Goal: Information Seeking & Learning: Learn about a topic

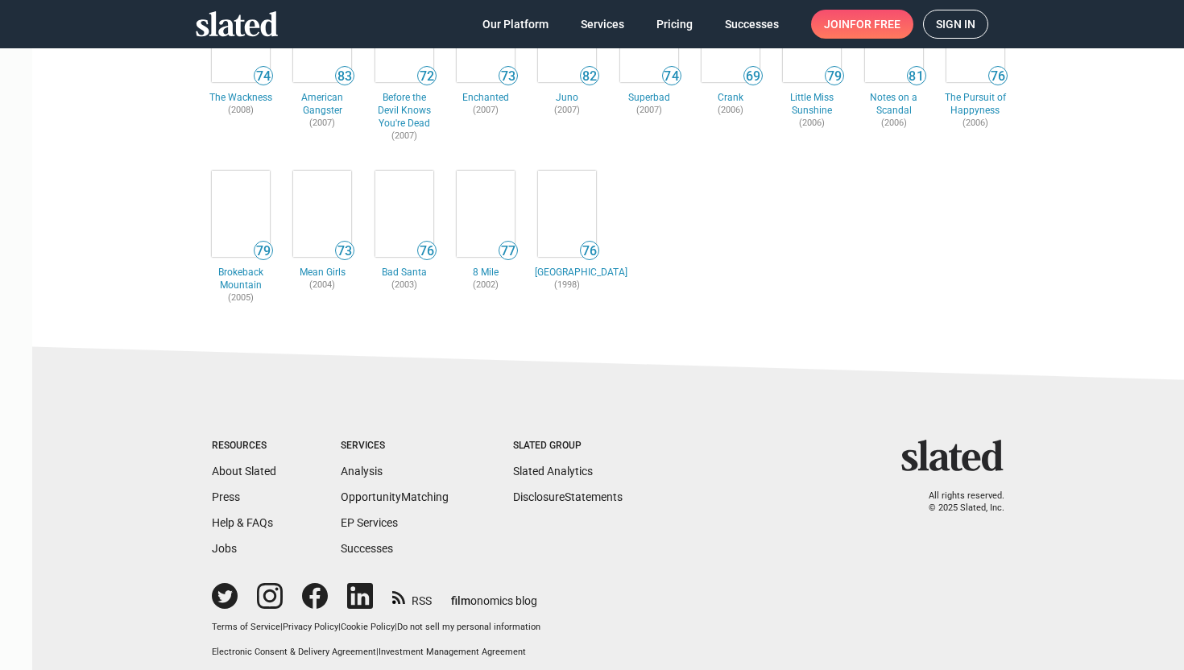
scroll to position [1124, 0]
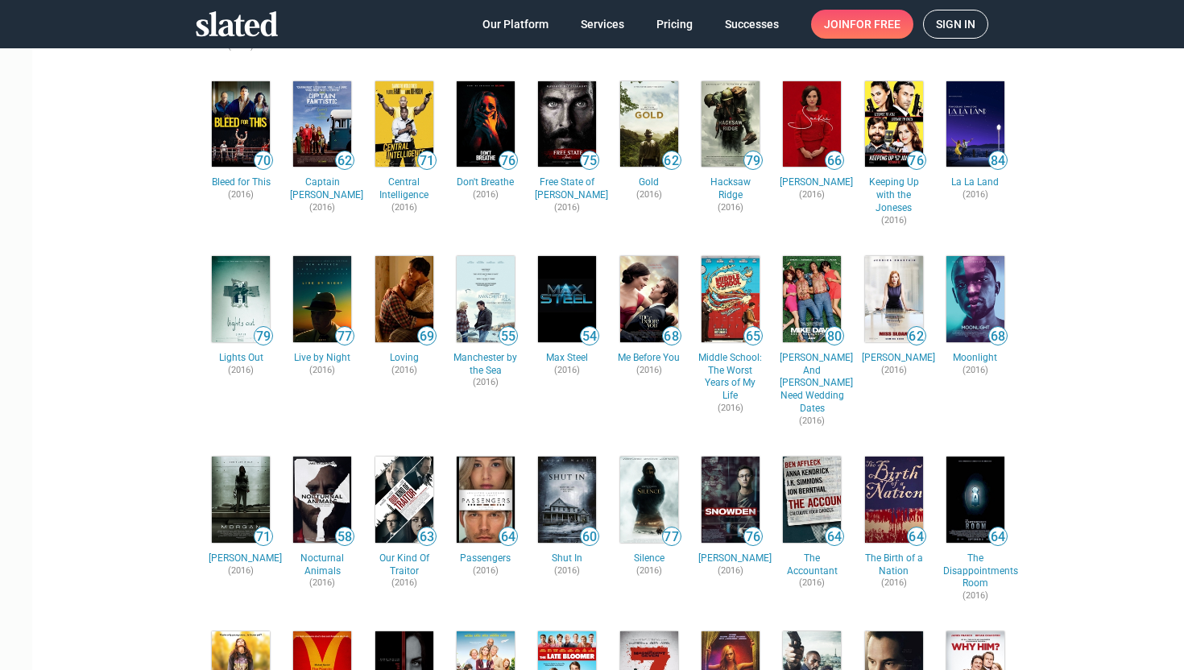
click at [387, 282] on img at bounding box center [404, 299] width 58 height 86
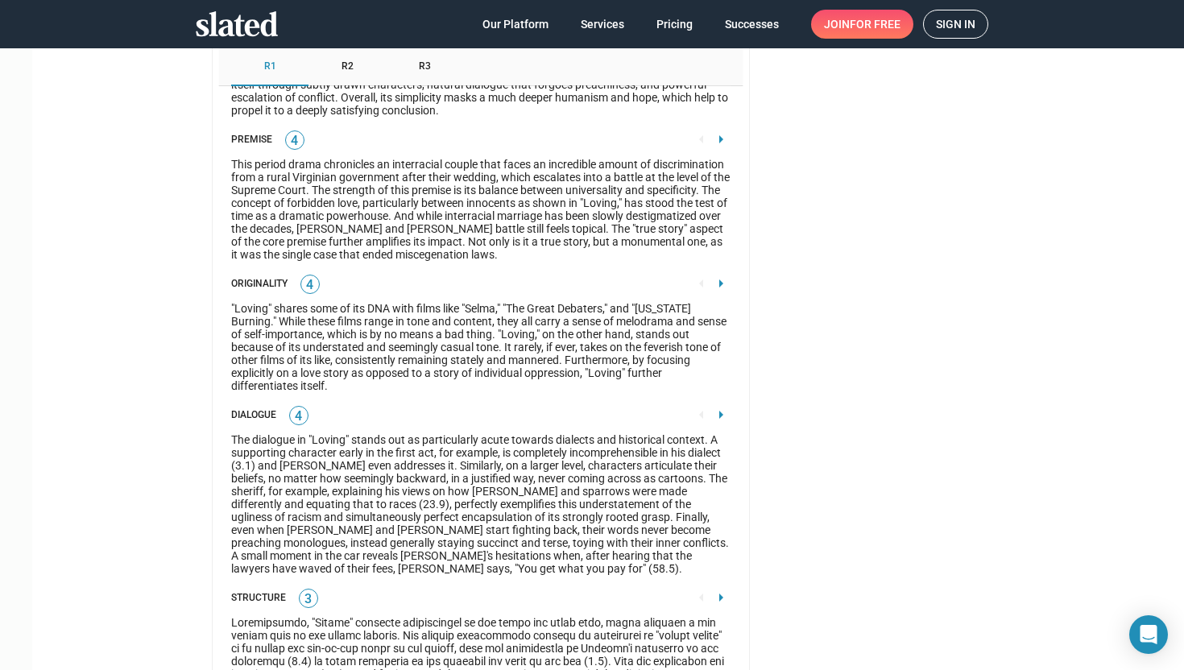
click at [542, 335] on div ""Loving" shares some of its DNA with films like "Selma," "The Great Debaters," …" at bounding box center [480, 347] width 499 height 90
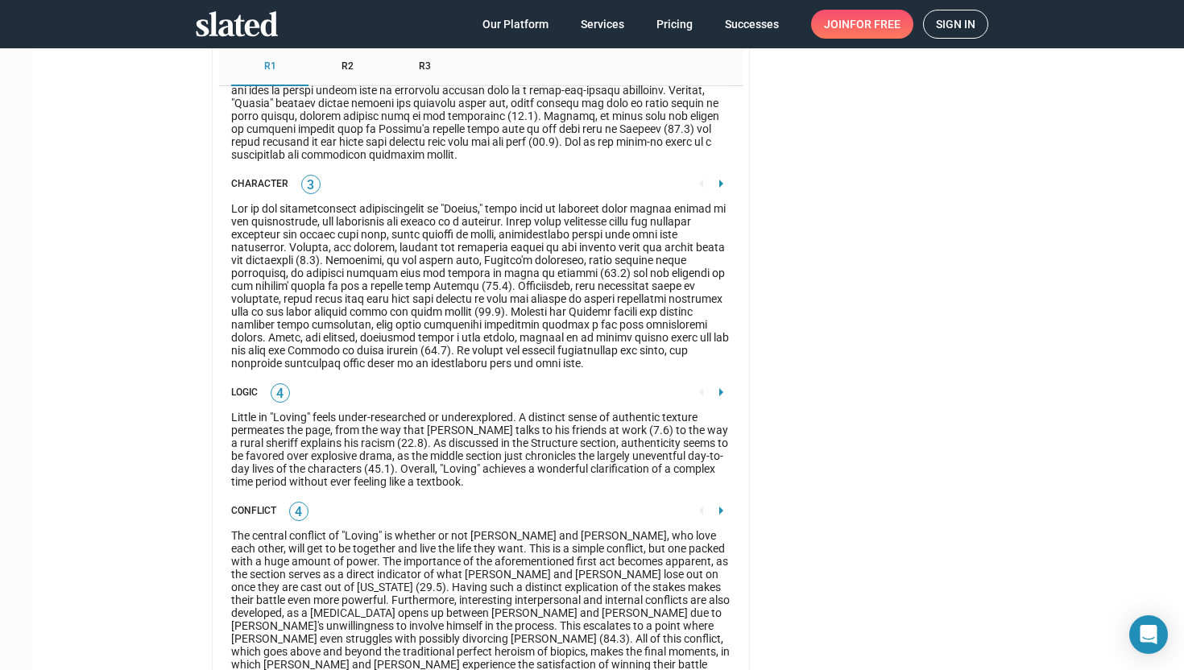
scroll to position [3102, 0]
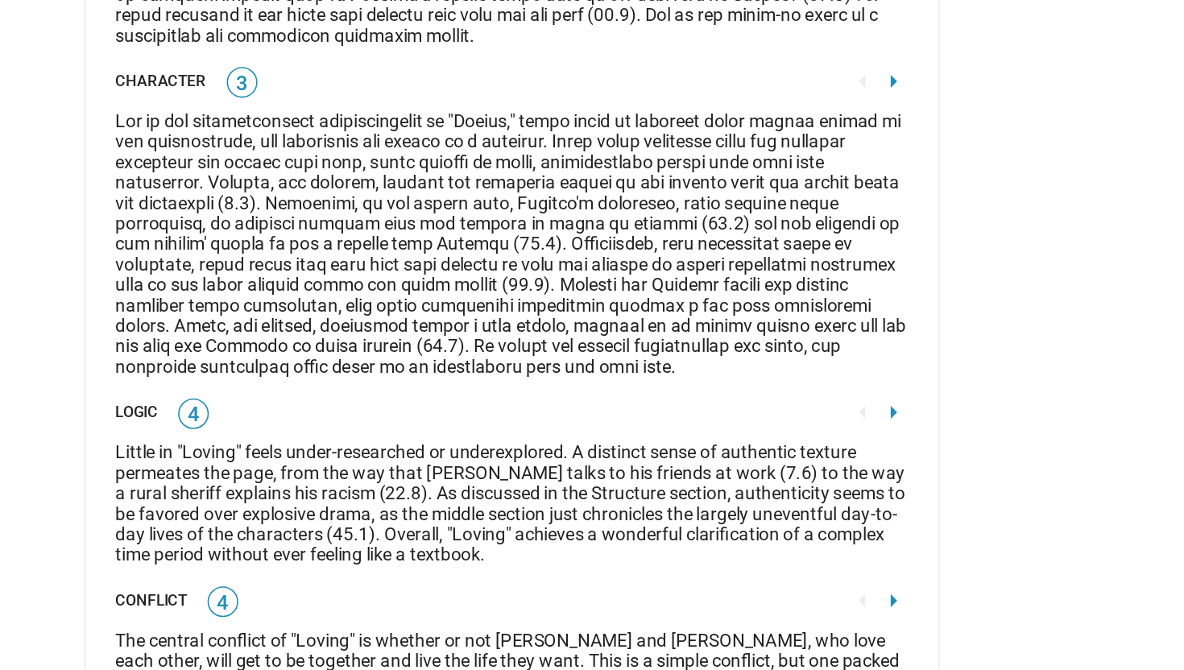
drag, startPoint x: 213, startPoint y: 229, endPoint x: 568, endPoint y: 393, distance: 390.2
copy div "Due to the aforementioned understatement of "Loving," which seems to permeate e…"
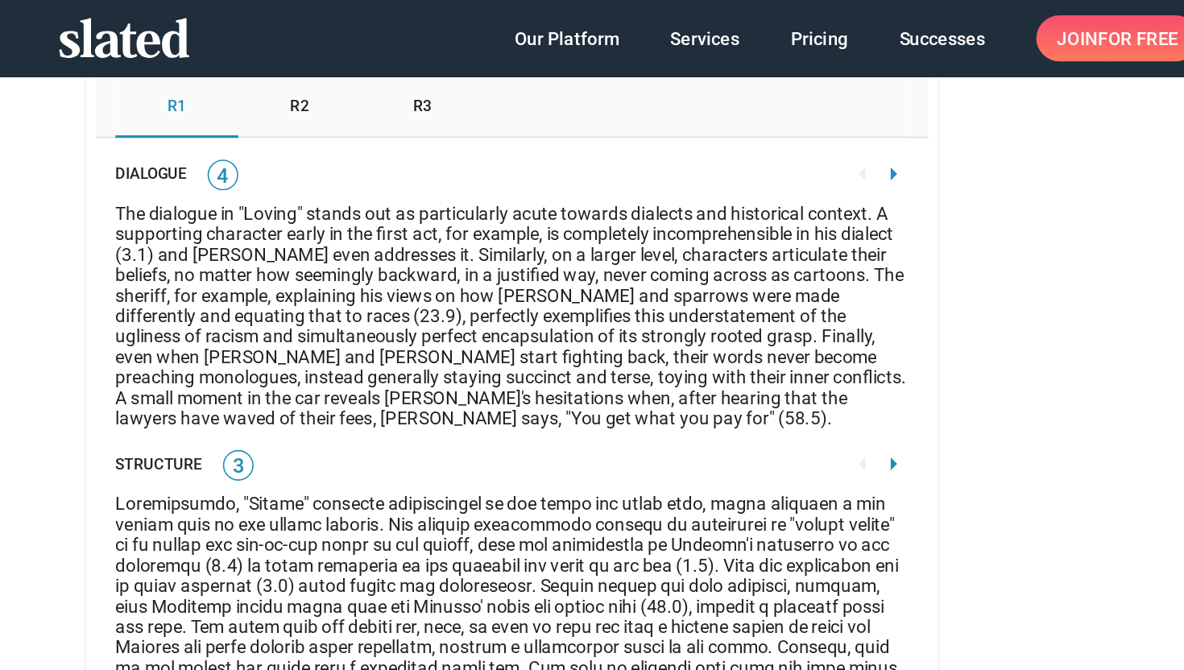
click at [341, 77] on div "R2" at bounding box center [346, 67] width 77 height 39
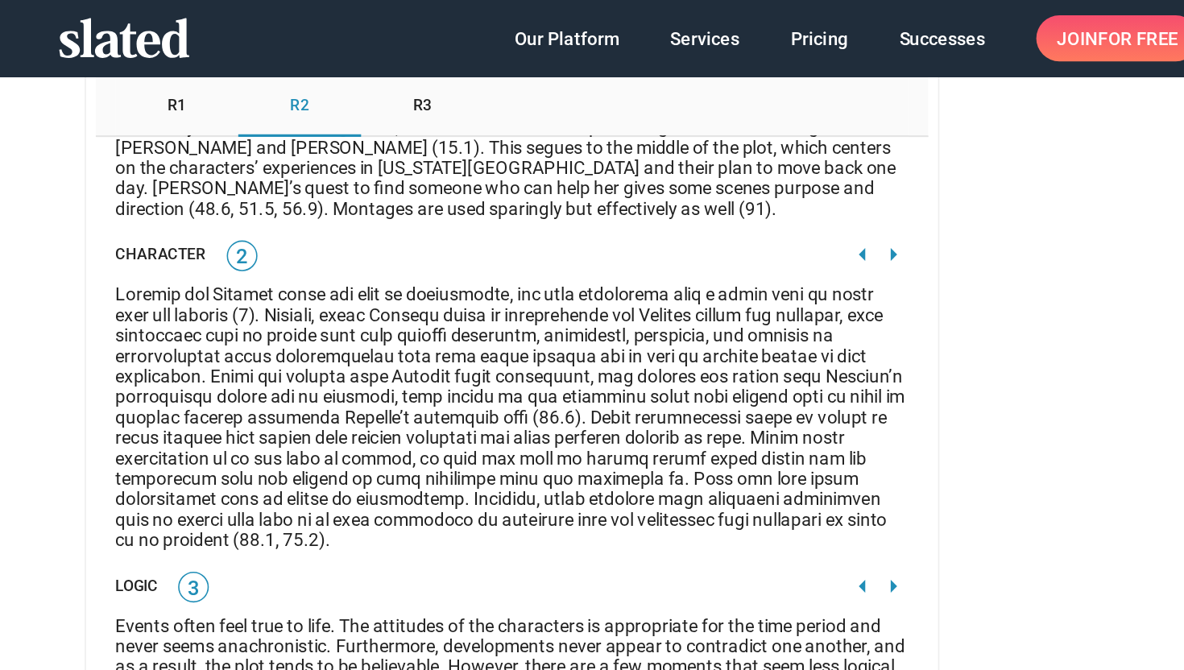
scroll to position [3069, 0]
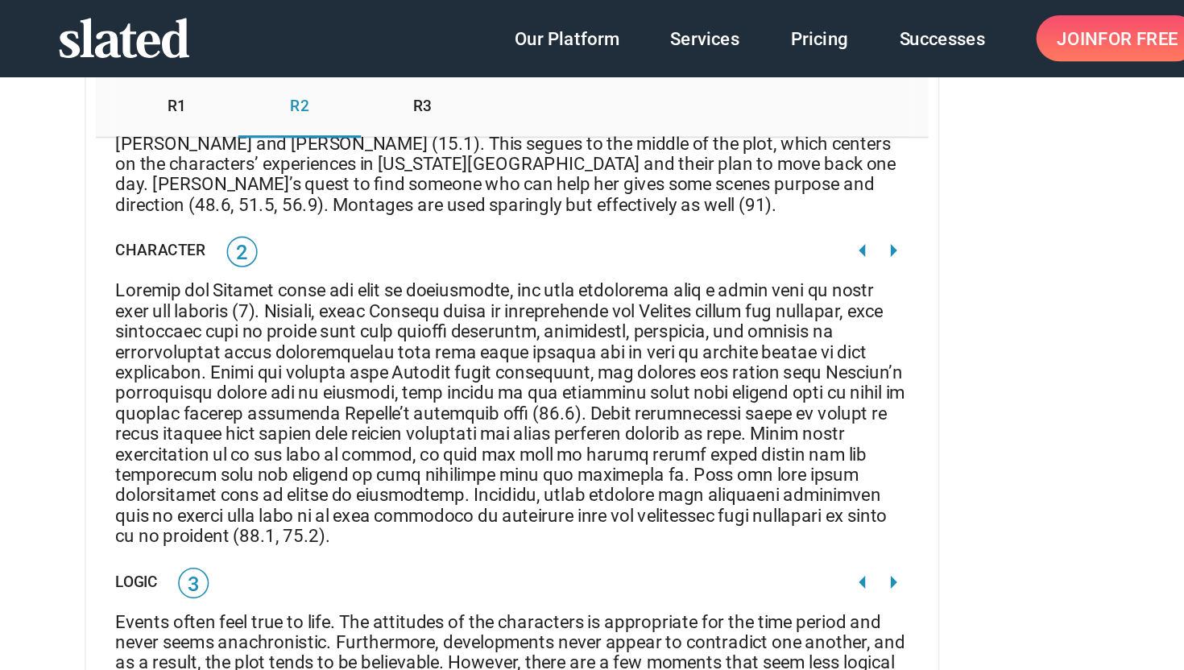
click at [349, 246] on div at bounding box center [480, 259] width 499 height 167
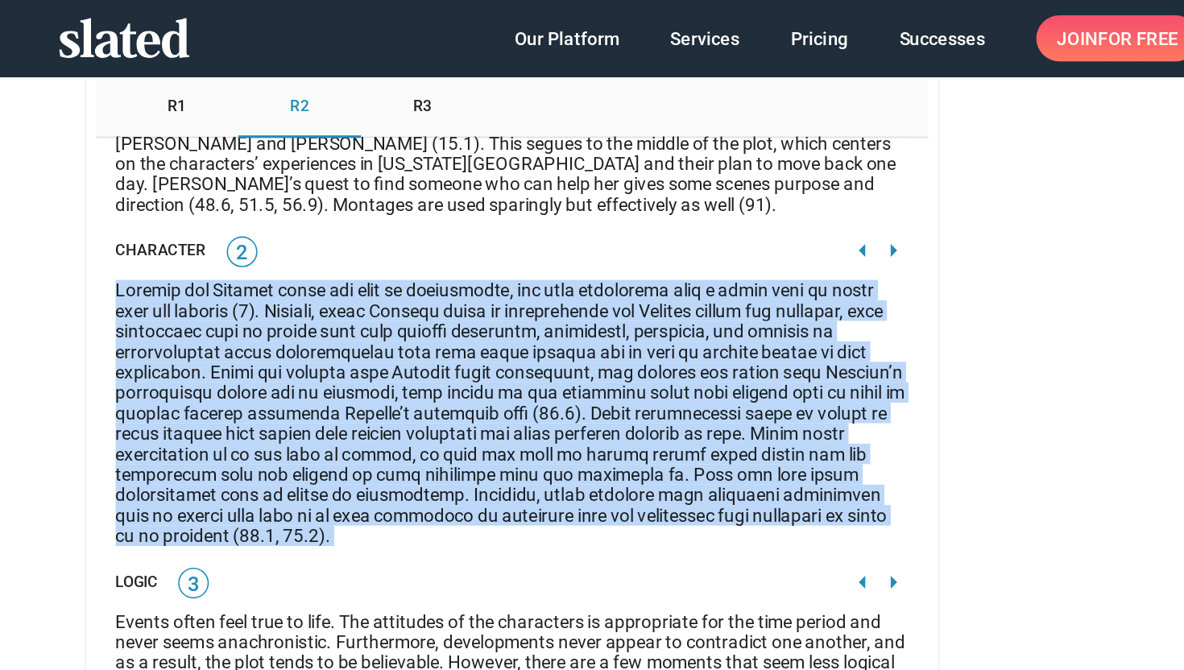
click at [349, 246] on div at bounding box center [480, 259] width 499 height 167
copy div "Loremip dol Sitamet conse adi elit se doeiusmodte, inc utla etdolorema aliq e a…"
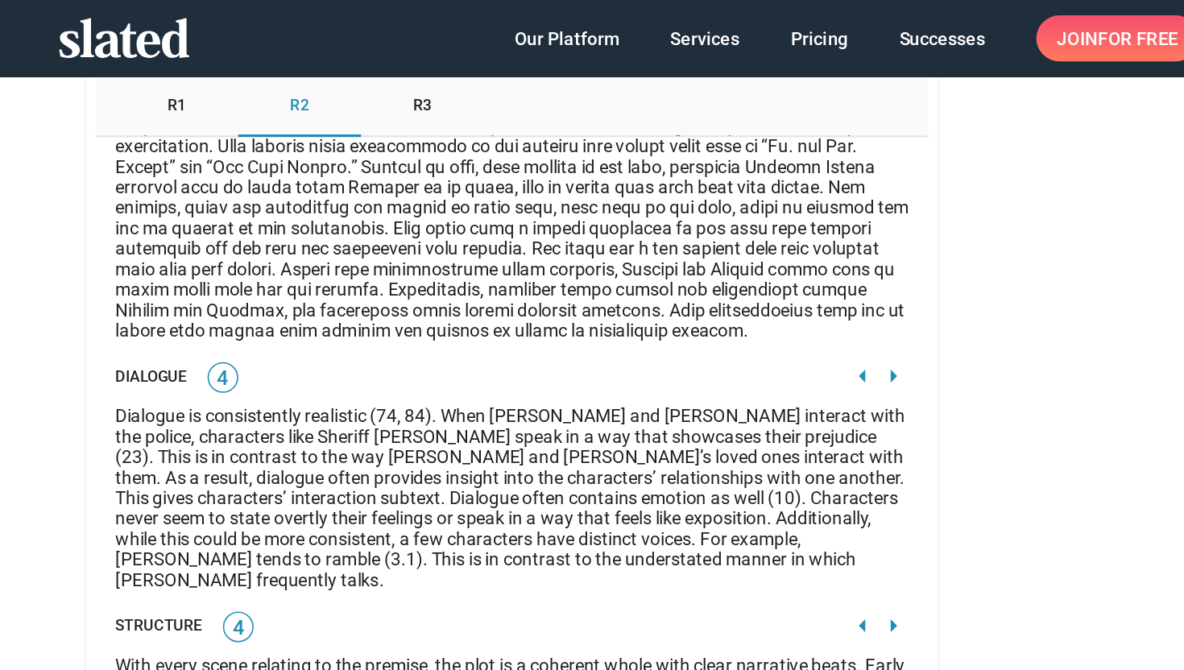
click at [419, 66] on span "R3" at bounding box center [425, 66] width 12 height 13
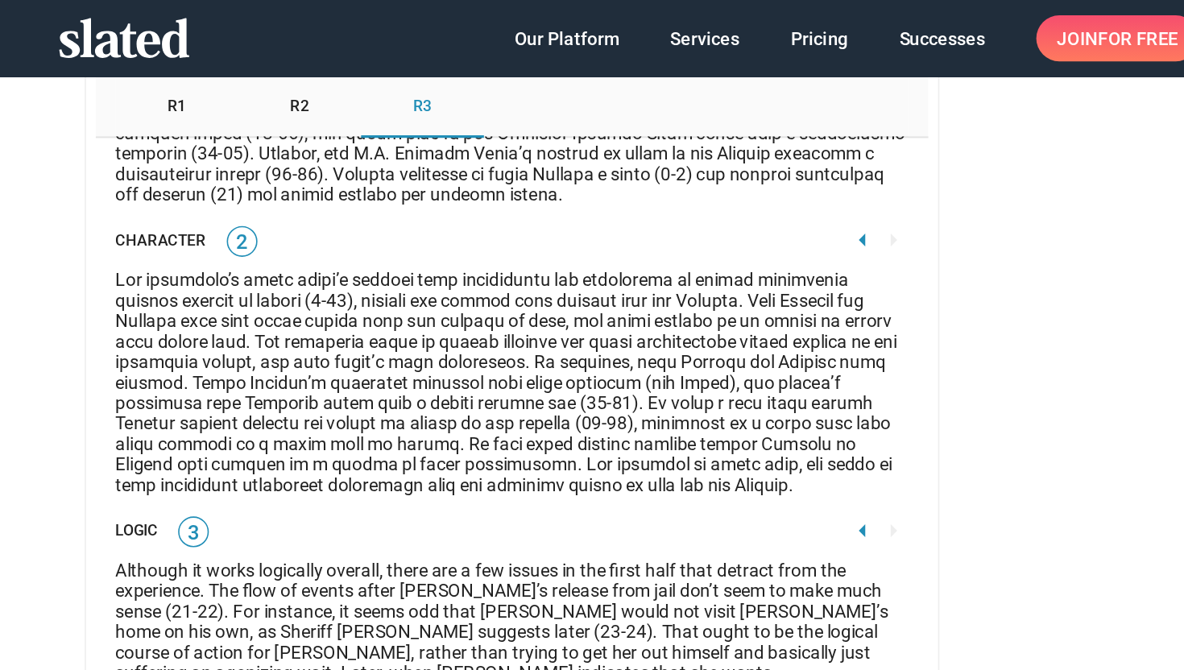
scroll to position [3057, 0]
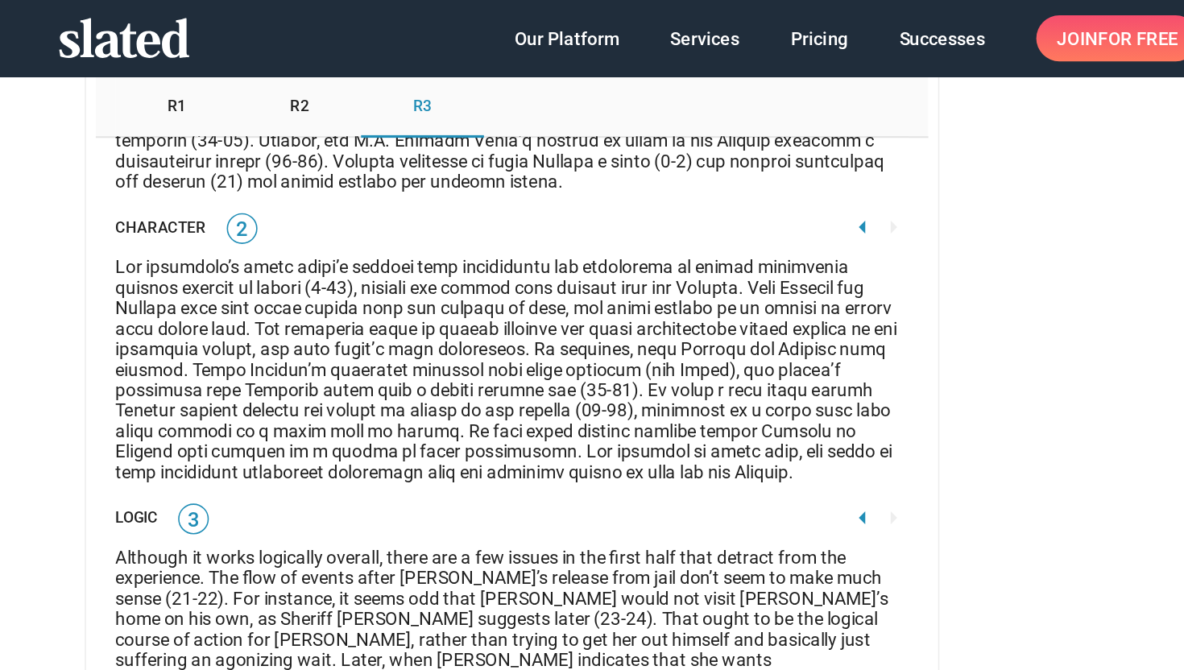
click at [401, 217] on div at bounding box center [480, 233] width 499 height 142
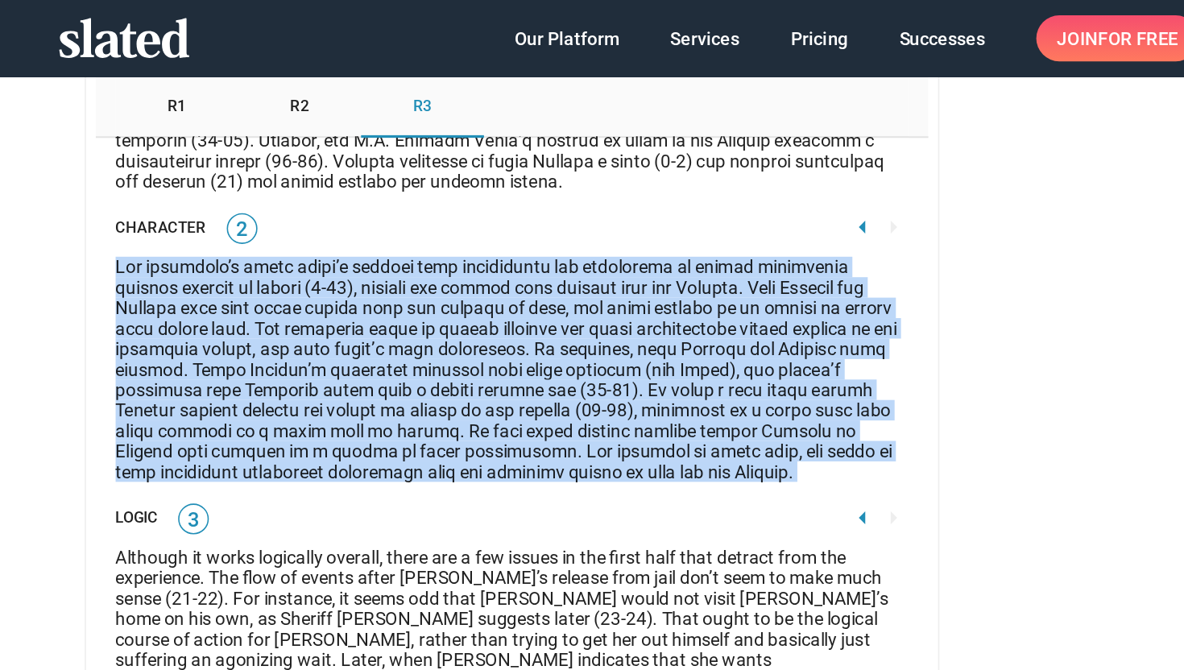
click at [401, 217] on div at bounding box center [480, 233] width 499 height 142
copy div "Lor ipsumdolo’s ametc adipi’e seddoei temp incididuntu lab etdolorema al enimad…"
